Goal: Browse casually: Explore the website without a specific task or goal

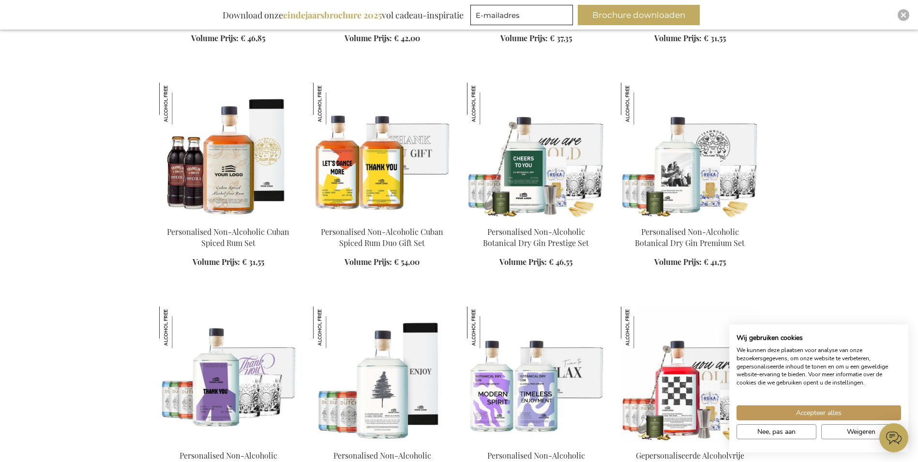
scroll to position [823, 0]
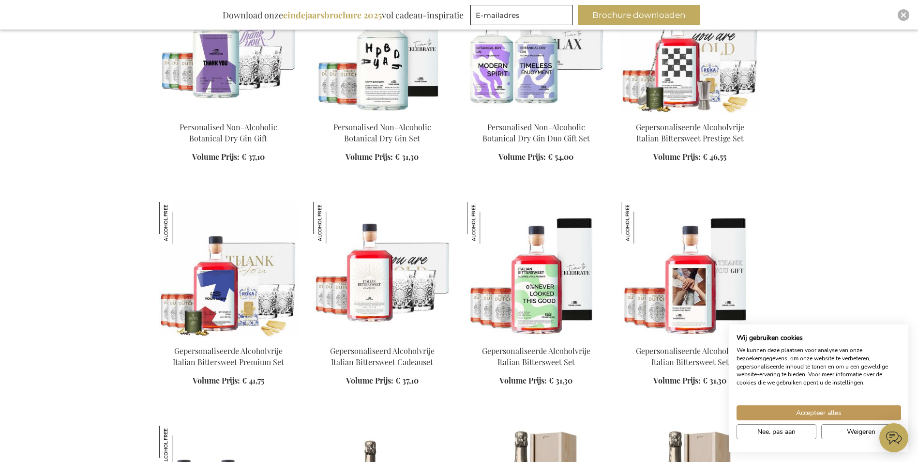
scroll to position [1113, 0]
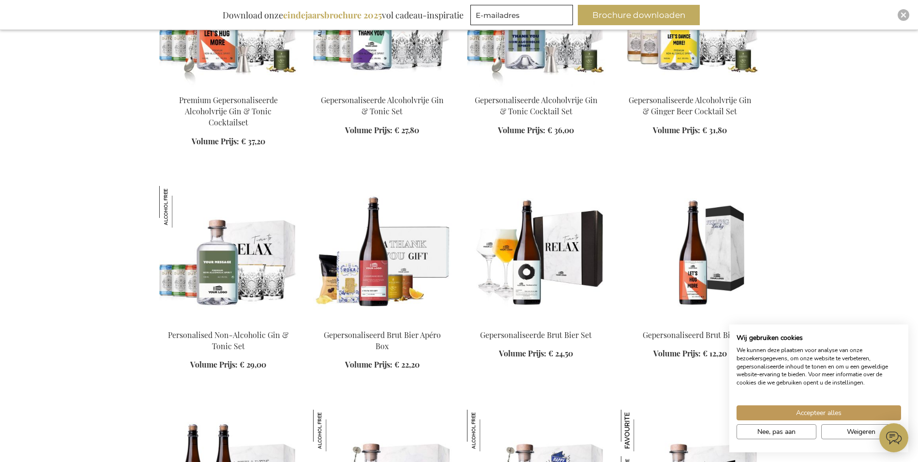
scroll to position [2274, 0]
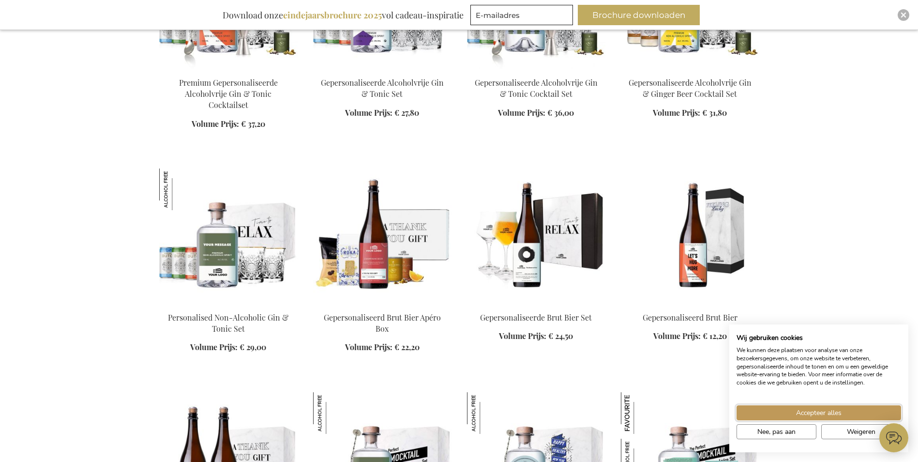
click at [800, 407] on button "Accepteer alles" at bounding box center [819, 412] width 165 height 15
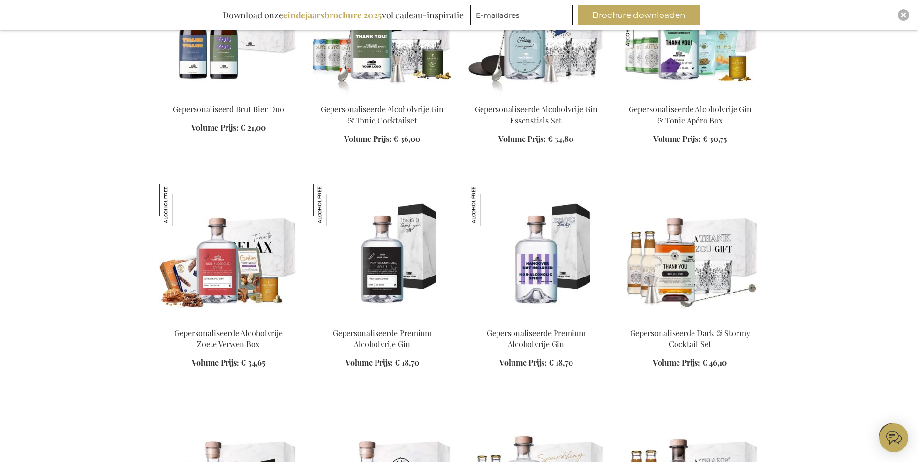
scroll to position [2710, 0]
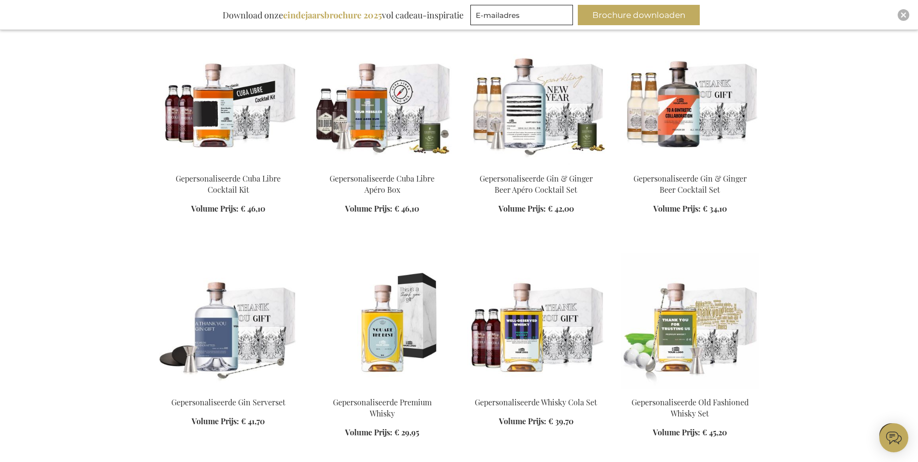
scroll to position [3097, 0]
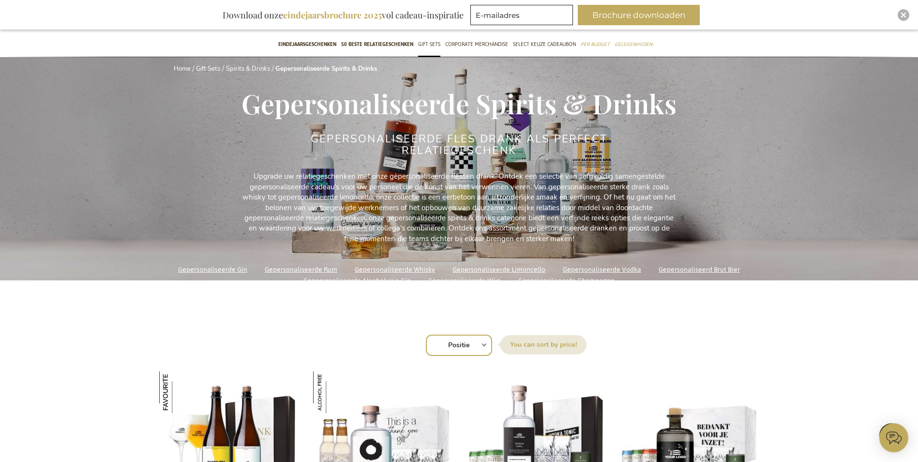
scroll to position [48, 0]
click at [257, 67] on link "Spirits & Drinks" at bounding box center [248, 69] width 44 height 9
